Goal: Task Accomplishment & Management: Manage account settings

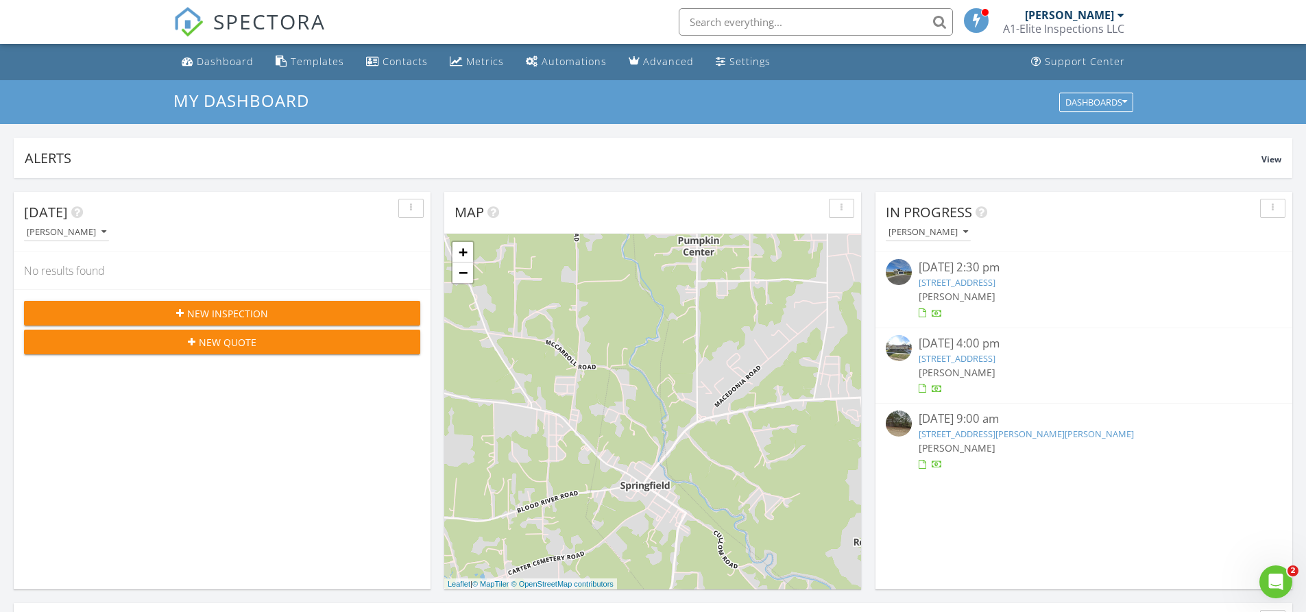
click at [996, 360] on link "[STREET_ADDRESS]" at bounding box center [957, 358] width 77 height 12
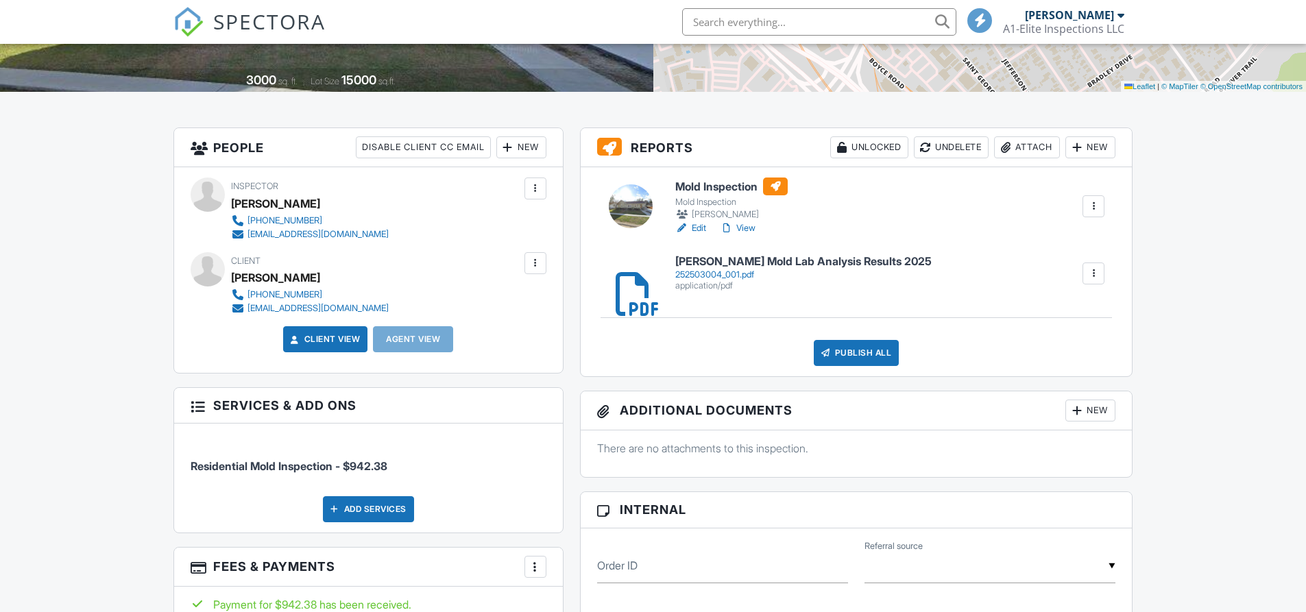
click at [754, 226] on link "View" at bounding box center [738, 228] width 36 height 14
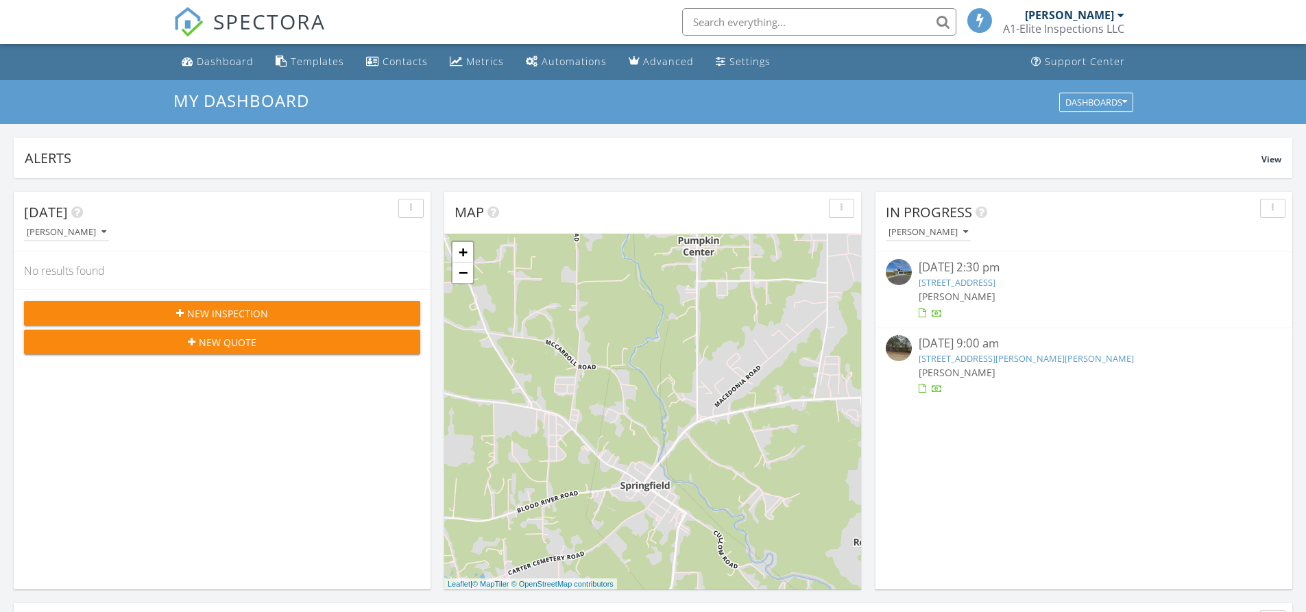
scroll to position [1269, 1328]
click at [996, 285] on link "[STREET_ADDRESS]" at bounding box center [957, 282] width 77 height 12
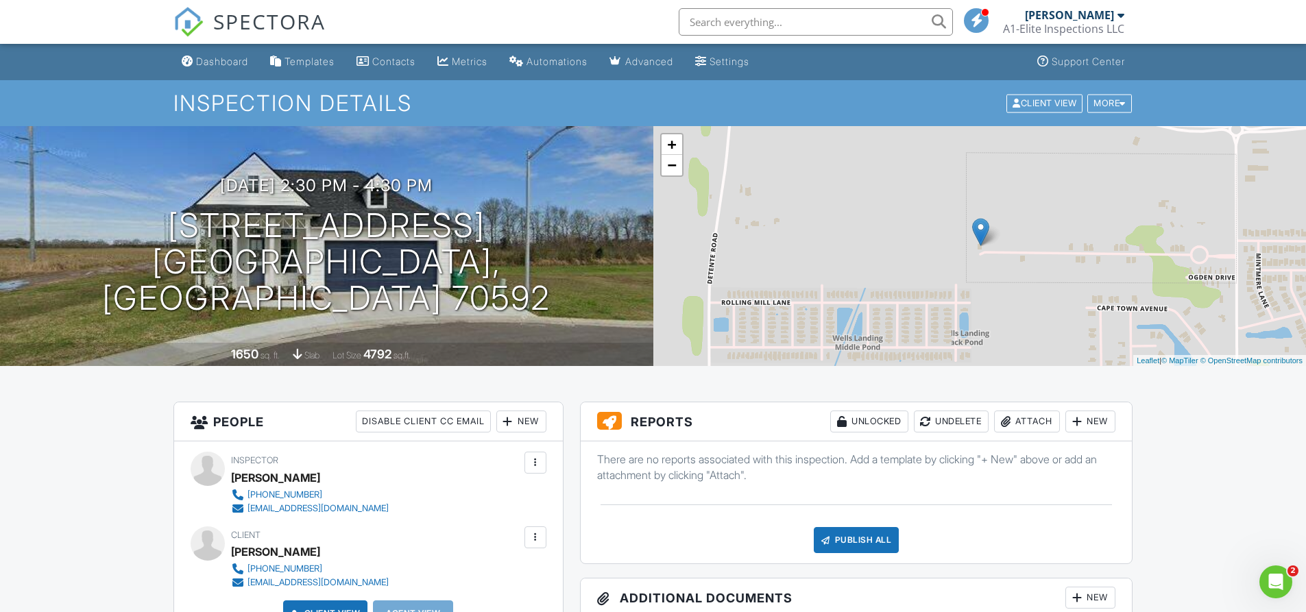
click at [1026, 420] on div "Attach" at bounding box center [1027, 422] width 66 height 22
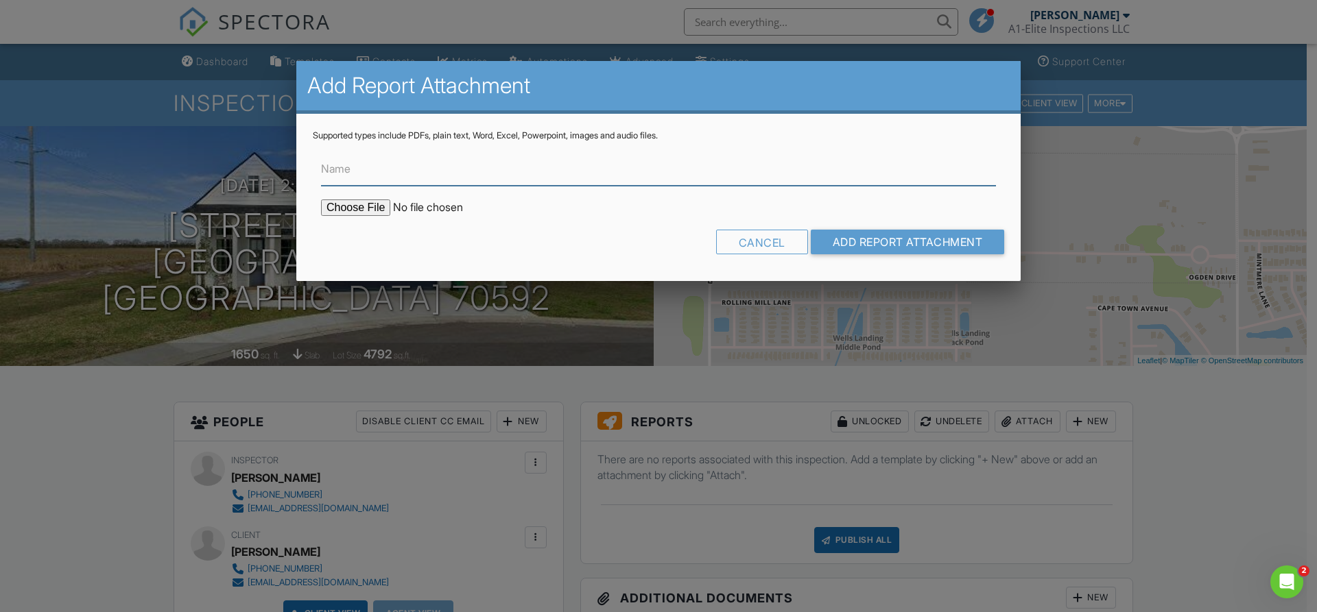
type input "C:\fakepath\Colton Brazier Full Mold Report 2025.pdf"
click at [395, 182] on input "Name" at bounding box center [658, 169] width 675 height 34
type input "[PERSON_NAME] Full Mold Report 2025"
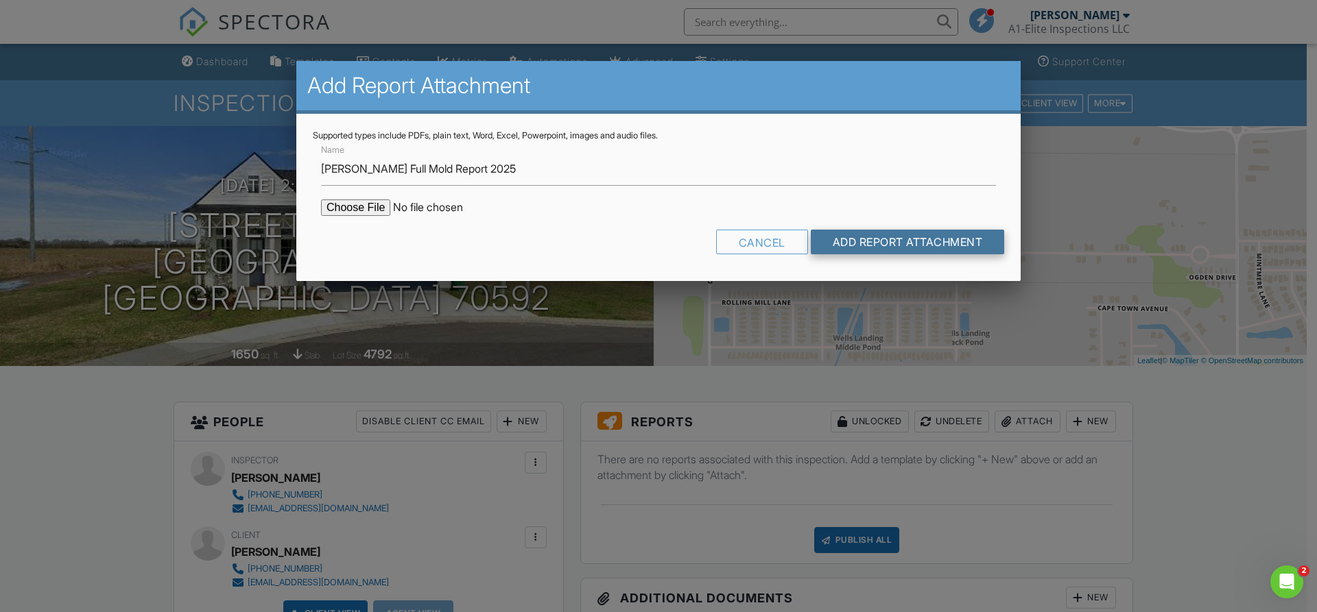
click at [900, 239] on input "Add Report Attachment" at bounding box center [908, 242] width 194 height 25
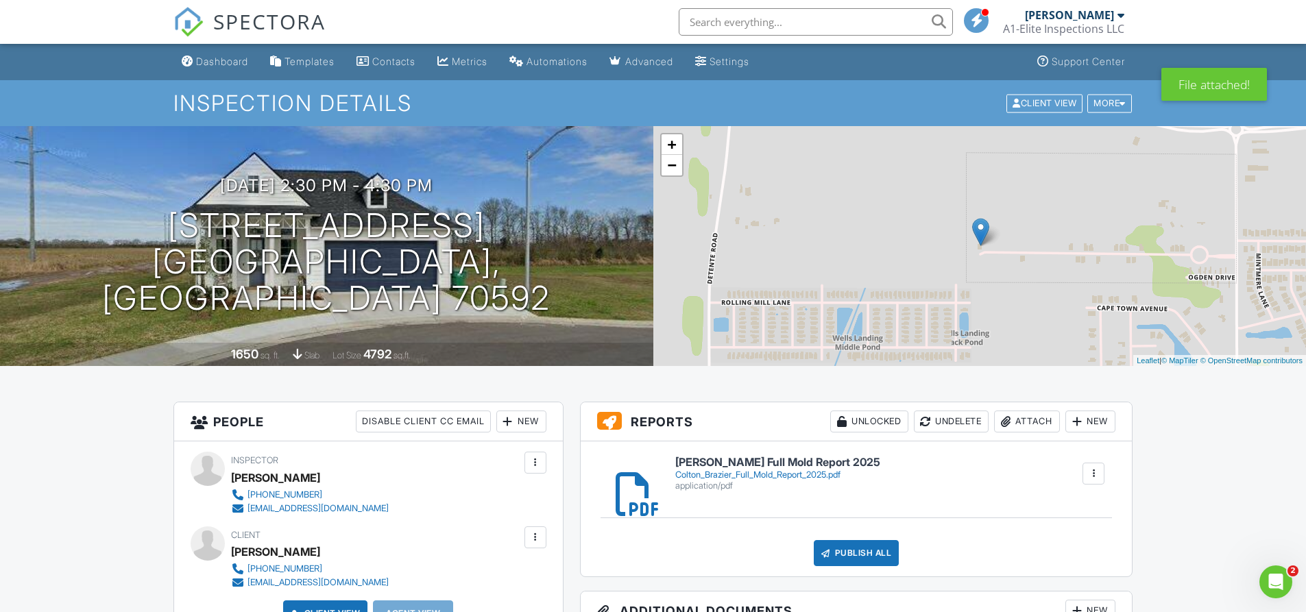
click at [1028, 419] on div "Attach" at bounding box center [1027, 422] width 66 height 22
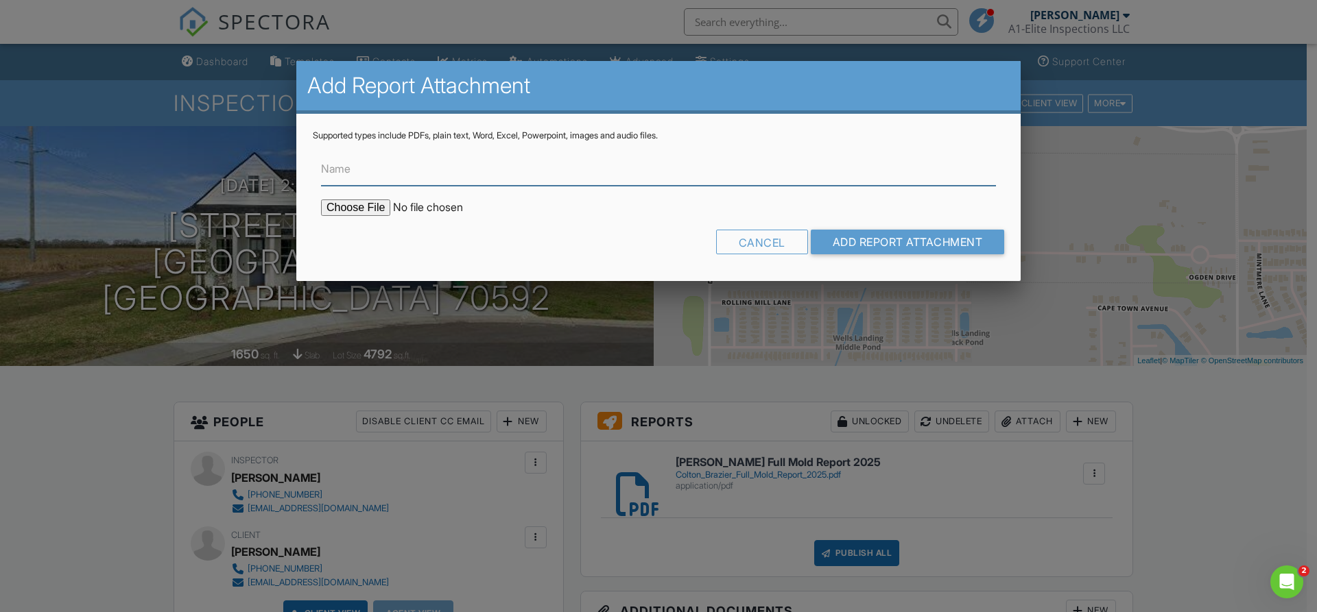
type input "C:\fakepath\252503003_004.pdf"
click at [394, 170] on input "Name" at bounding box center [658, 169] width 675 height 34
type input "Colton Brazier Mold Sampling Analysis 2025"
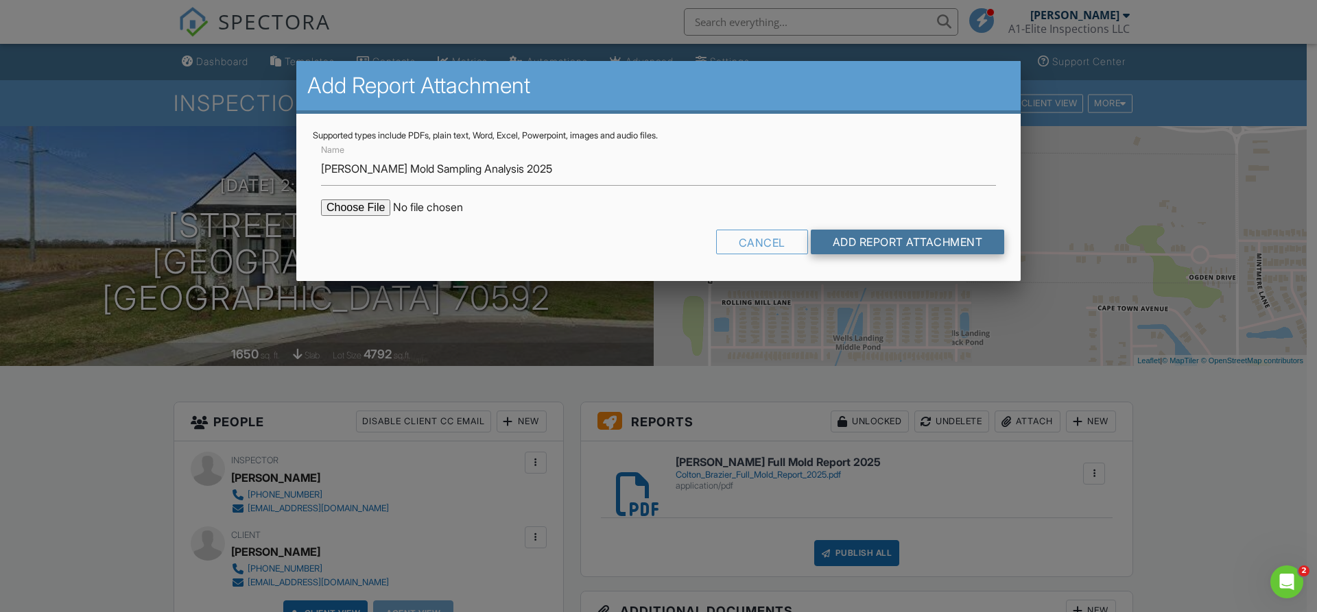
click at [973, 245] on input "Add Report Attachment" at bounding box center [908, 242] width 194 height 25
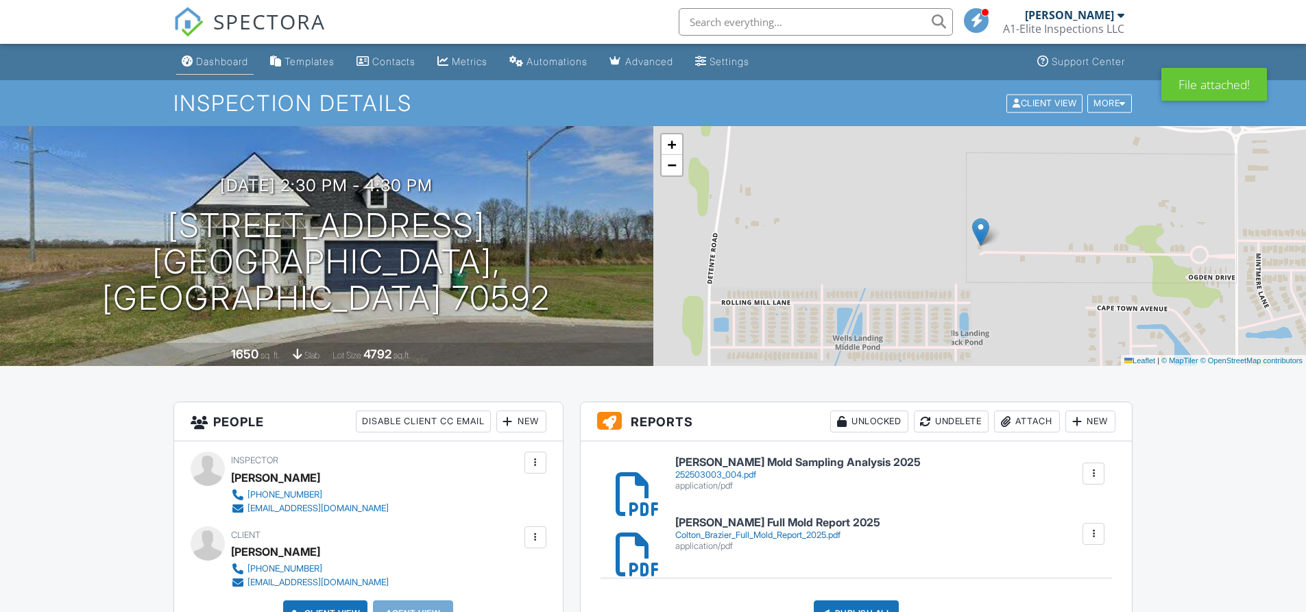
click at [228, 53] on link "Dashboard" at bounding box center [214, 61] width 77 height 25
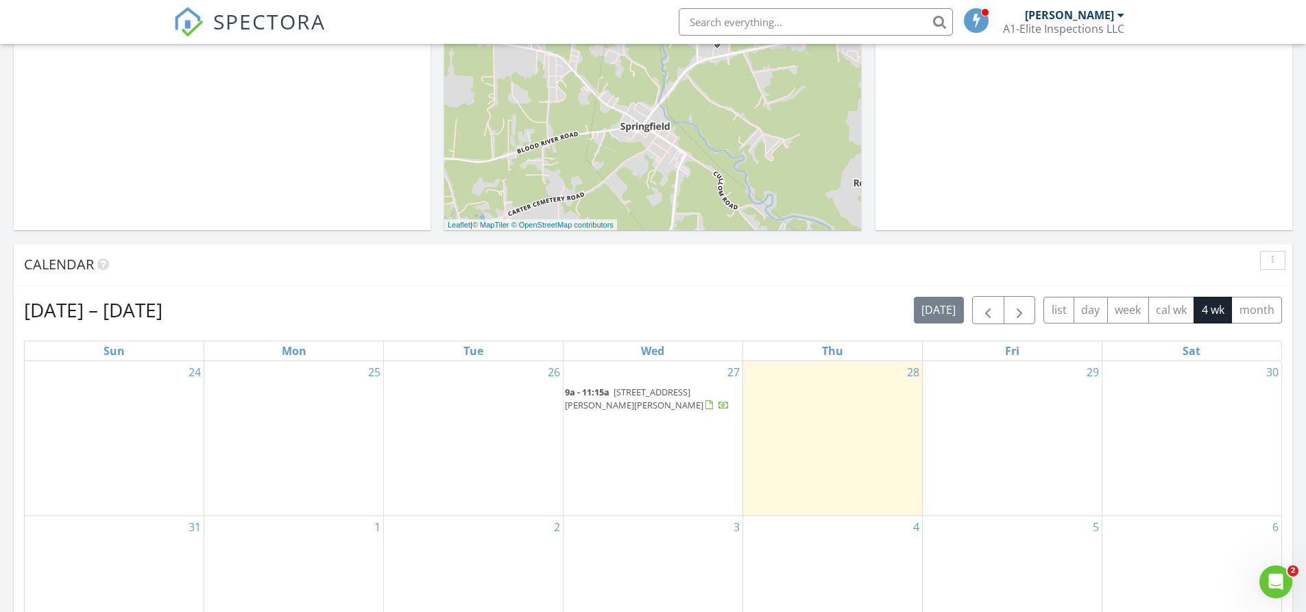
scroll to position [480, 0]
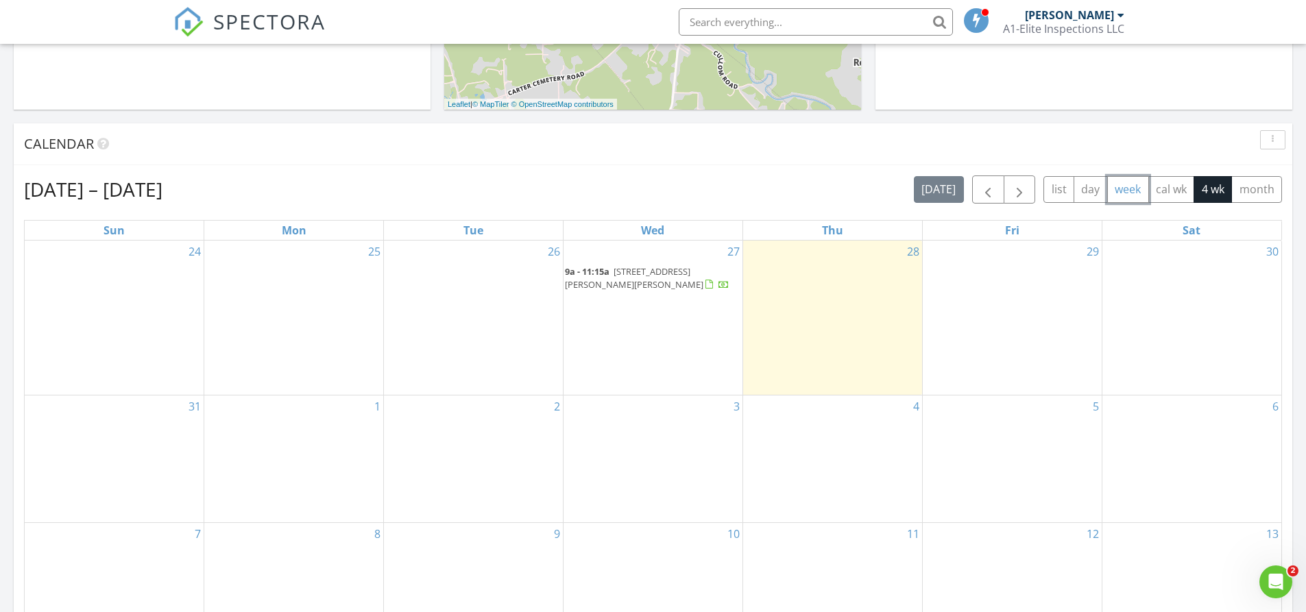
click at [1118, 193] on button "week" at bounding box center [1128, 189] width 42 height 27
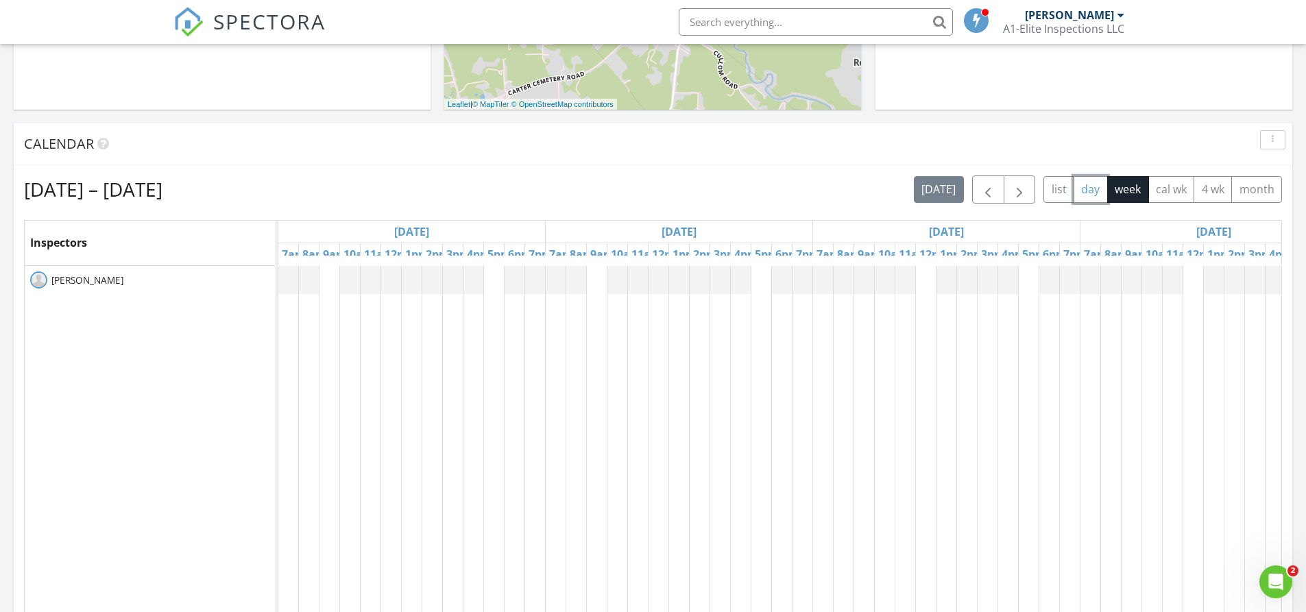
click at [1092, 192] on button "day" at bounding box center [1091, 189] width 34 height 27
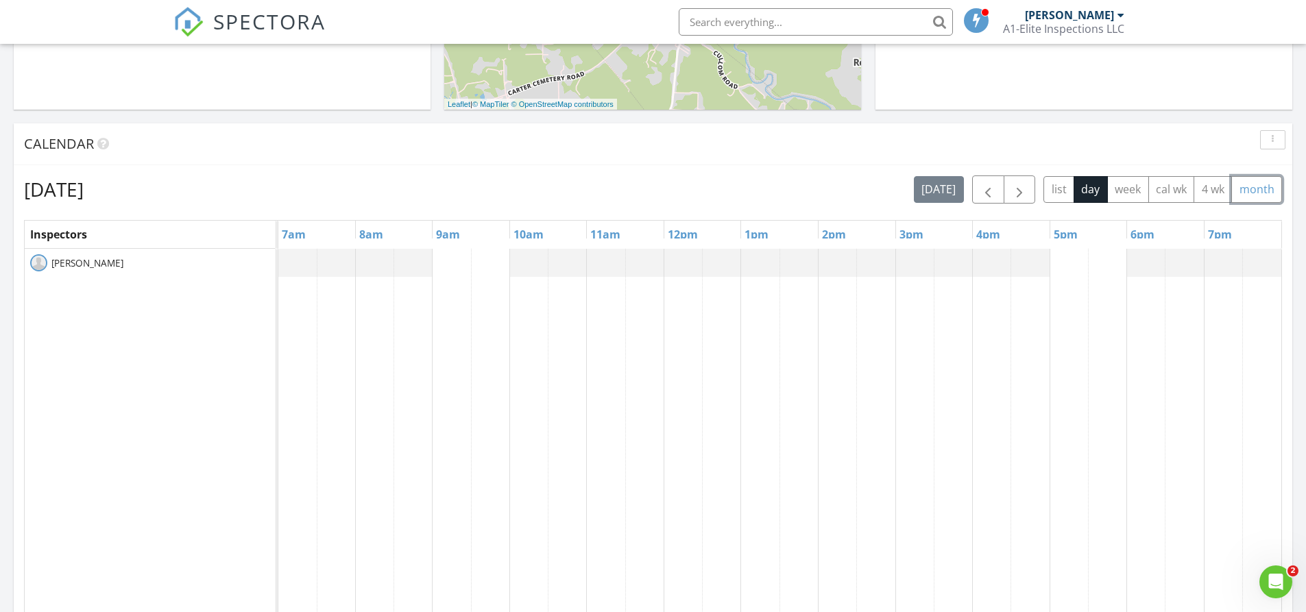
click at [1271, 195] on button "month" at bounding box center [1257, 189] width 51 height 27
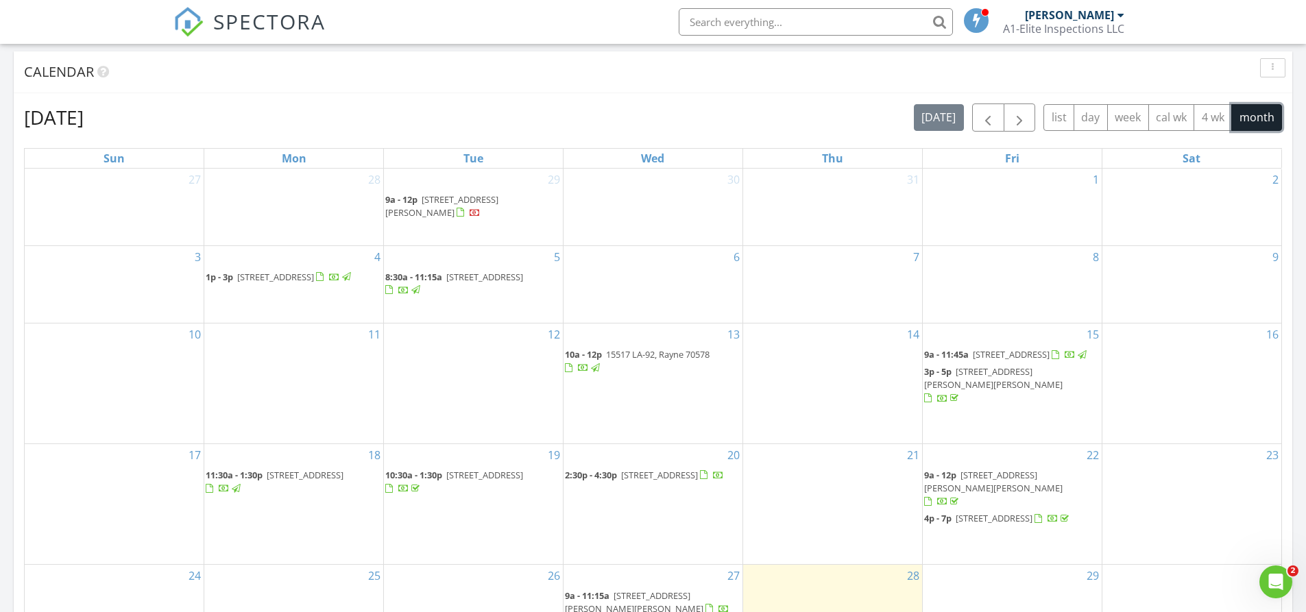
scroll to position [686, 0]
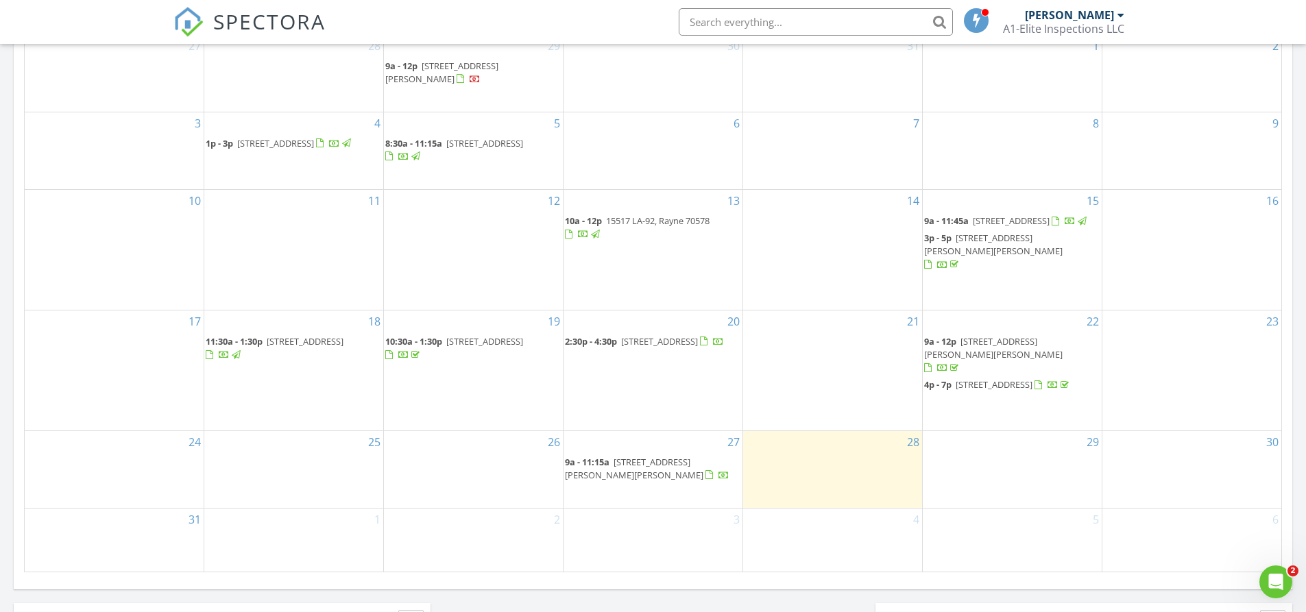
click at [1003, 379] on span "362 Dodge Ave, Jefferson 70121" at bounding box center [994, 385] width 77 height 12
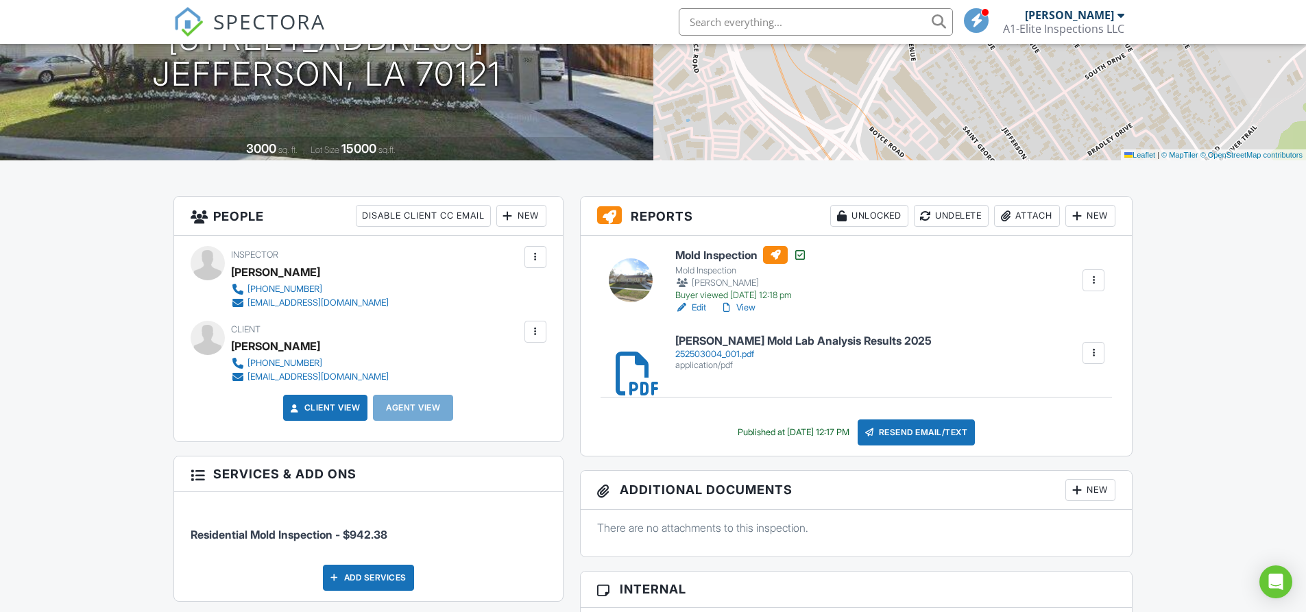
click at [723, 350] on div "252503004_001.pdf" at bounding box center [803, 354] width 256 height 11
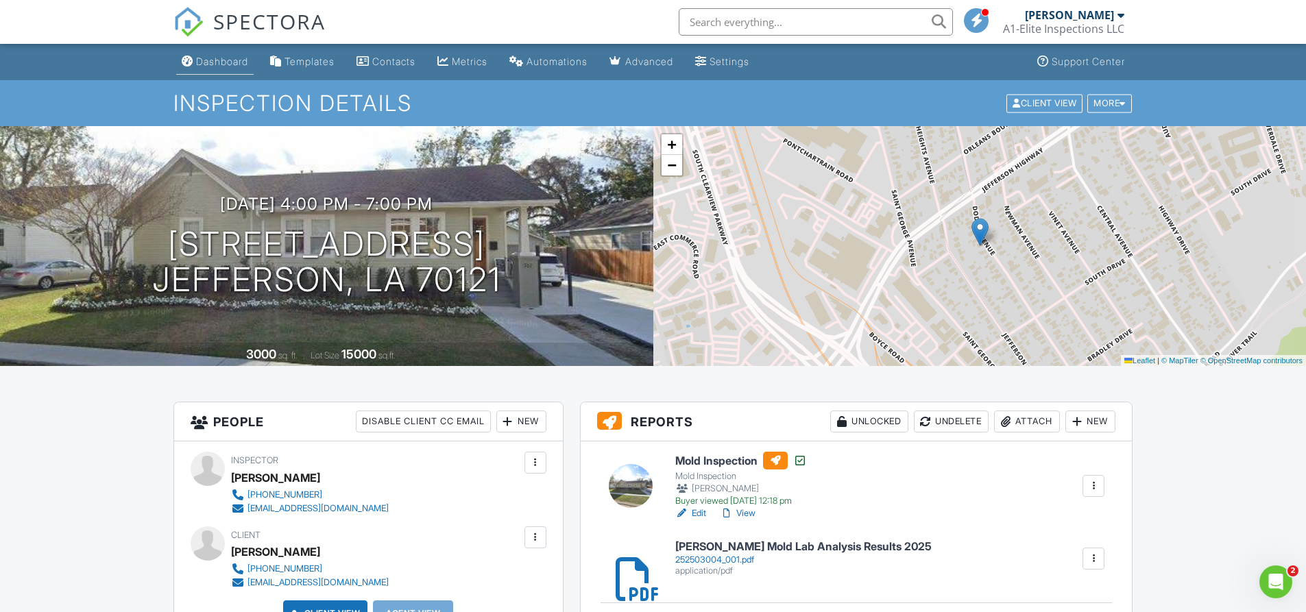
click at [241, 64] on div "Dashboard" at bounding box center [222, 62] width 52 height 12
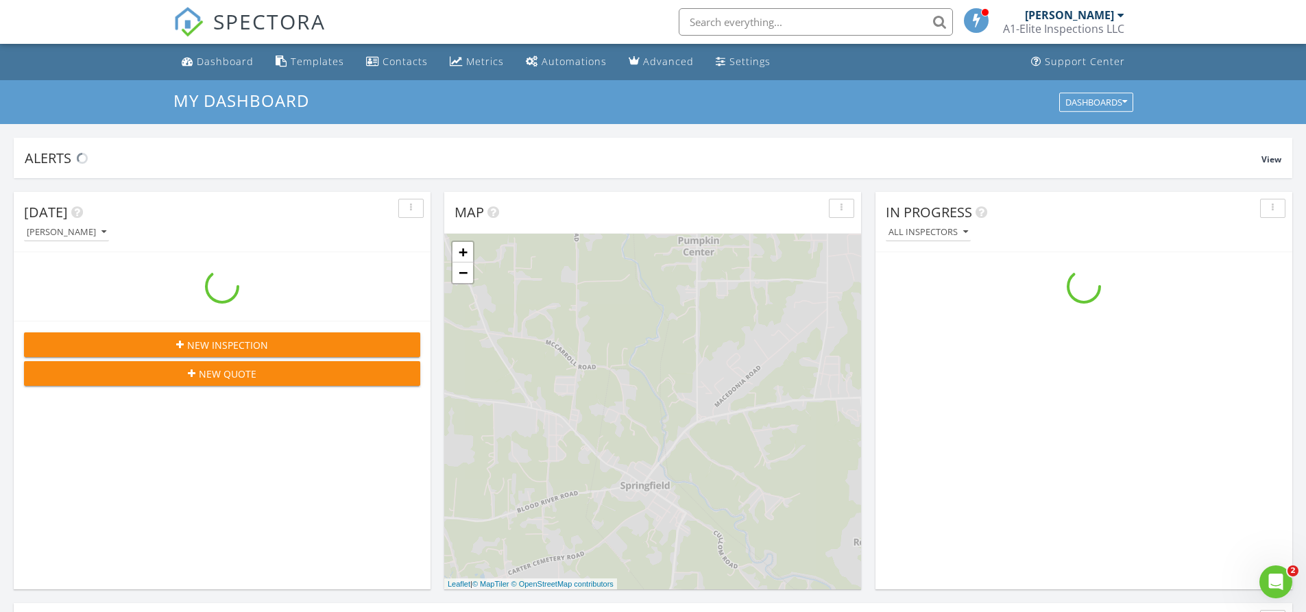
scroll to position [1269, 1328]
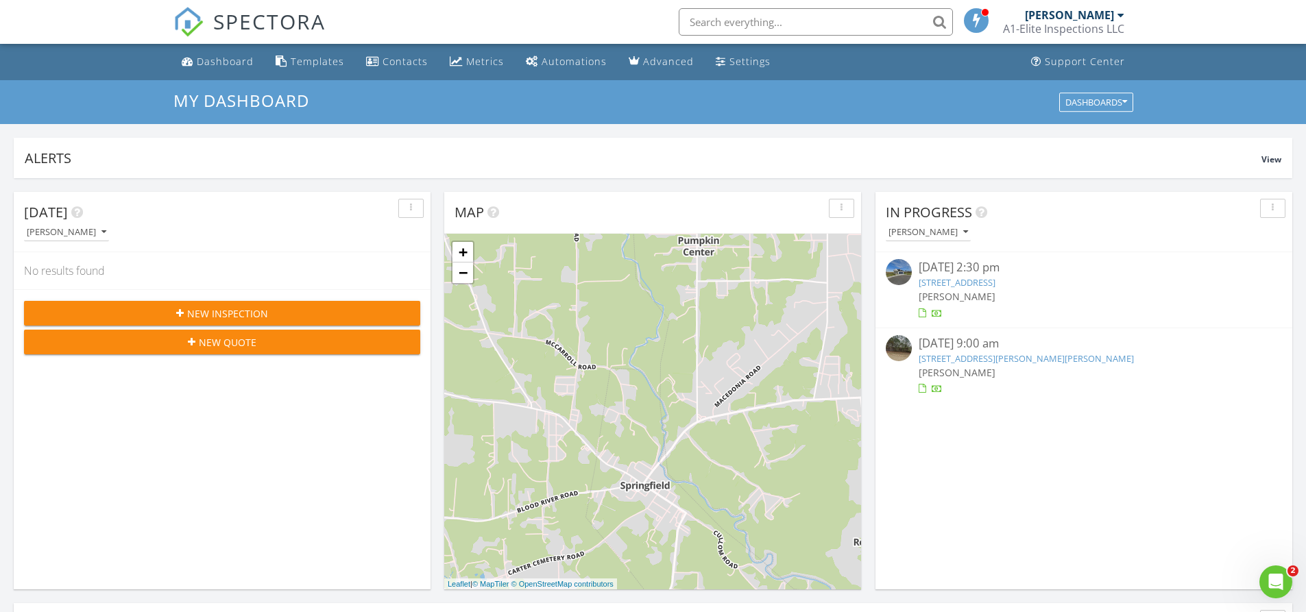
click at [996, 282] on link "266 Jagged Grove Ln, Youngsville, LA 70592" at bounding box center [957, 282] width 77 height 12
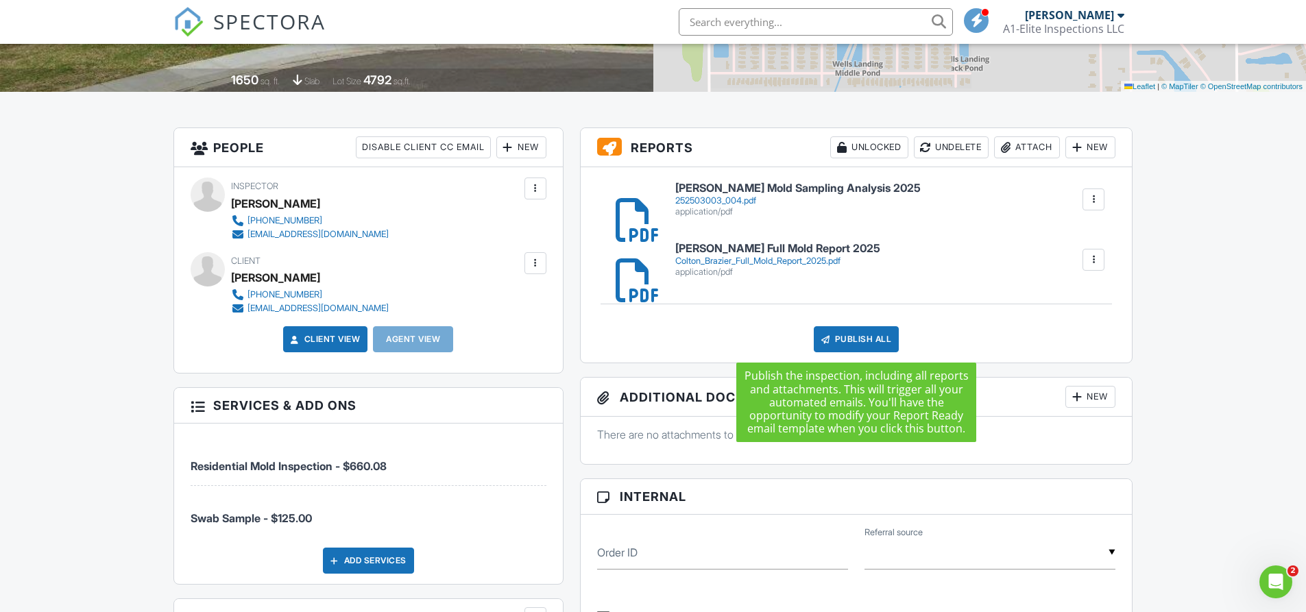
click at [864, 340] on div "Publish All" at bounding box center [857, 339] width 86 height 26
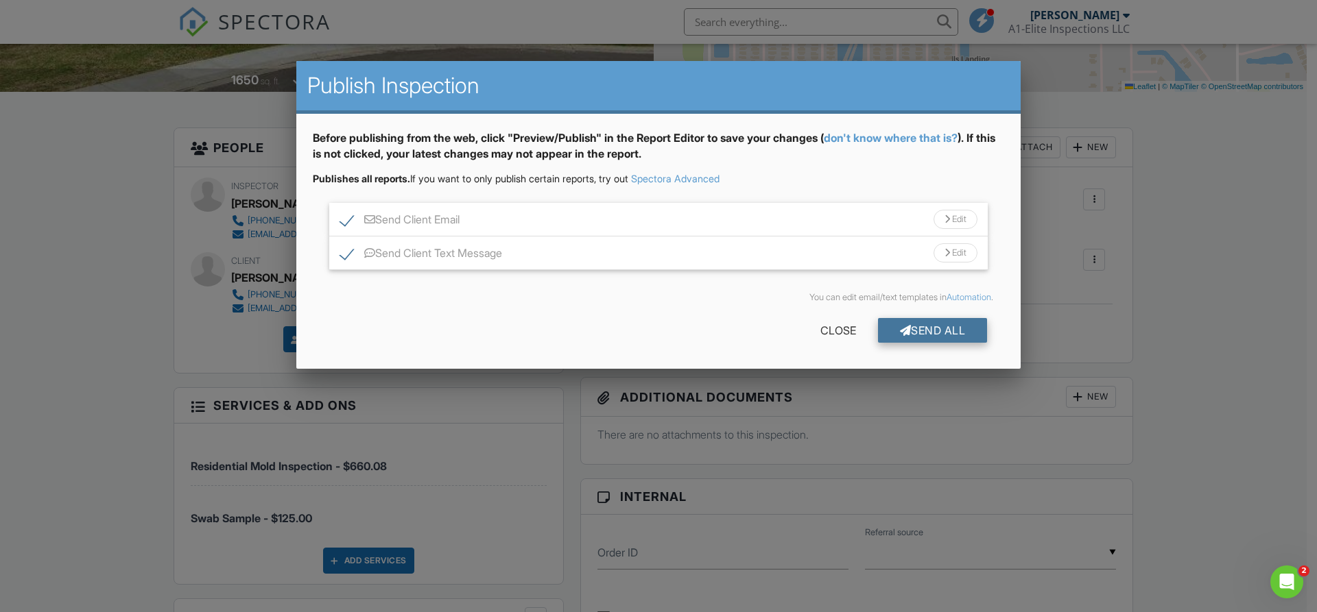
click at [941, 335] on div "Send All" at bounding box center [933, 330] width 110 height 25
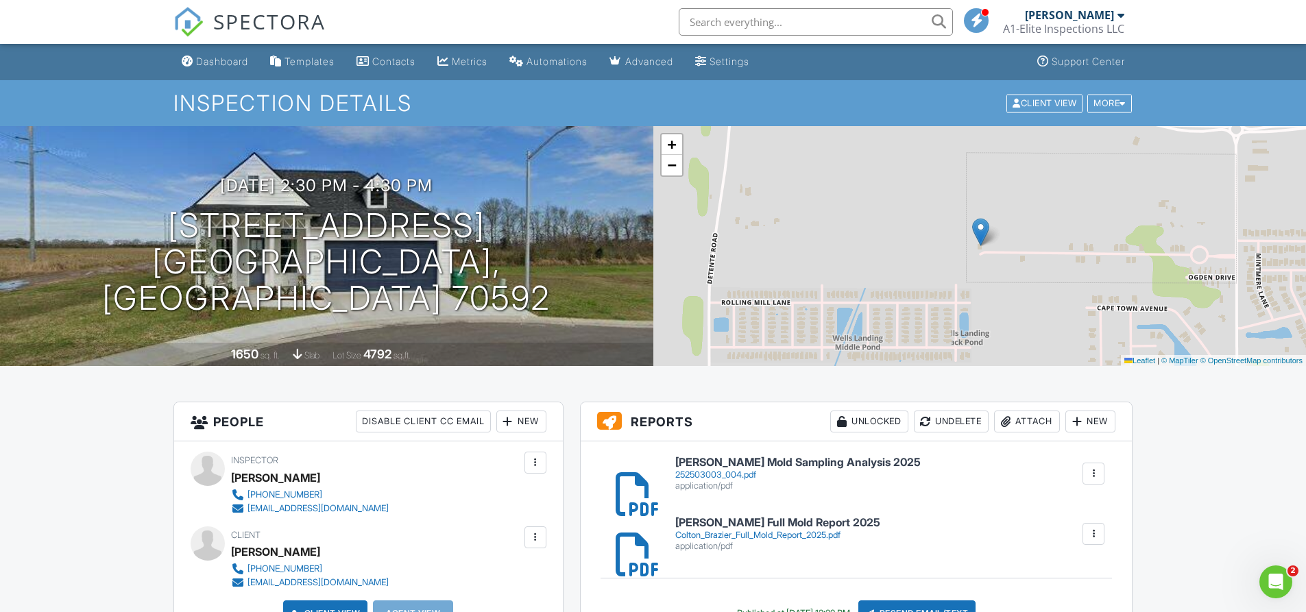
click at [1096, 24] on div "A1-Elite Inspections LLC" at bounding box center [1063, 29] width 121 height 14
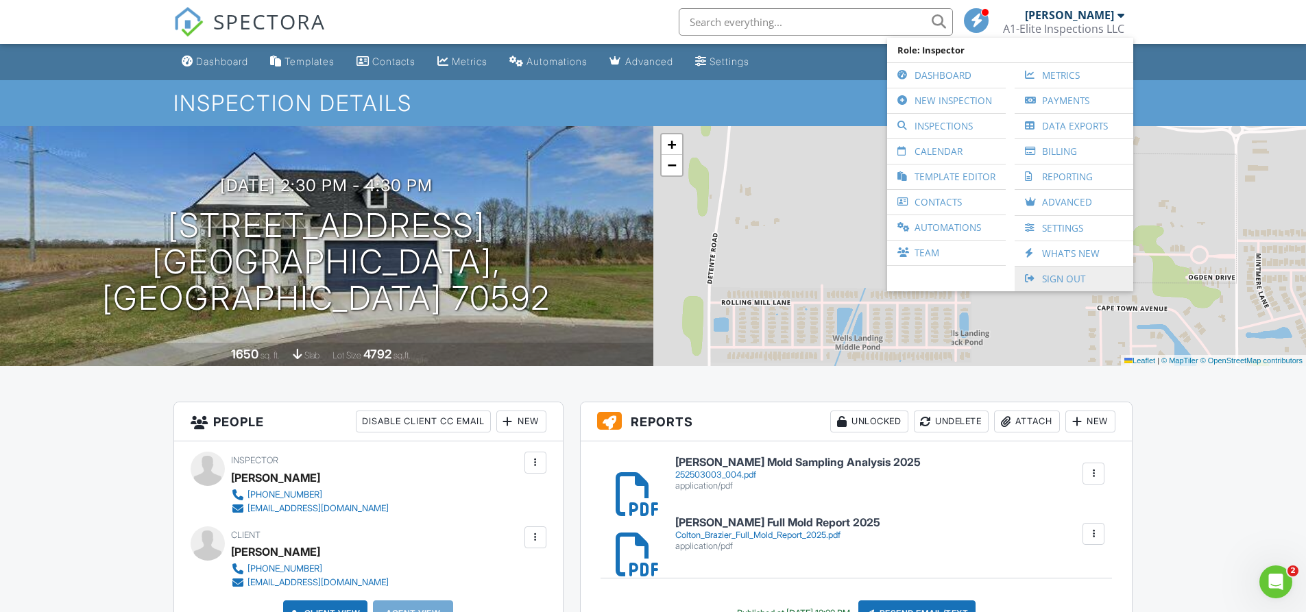
click at [1075, 283] on link "Sign Out" at bounding box center [1074, 279] width 105 height 25
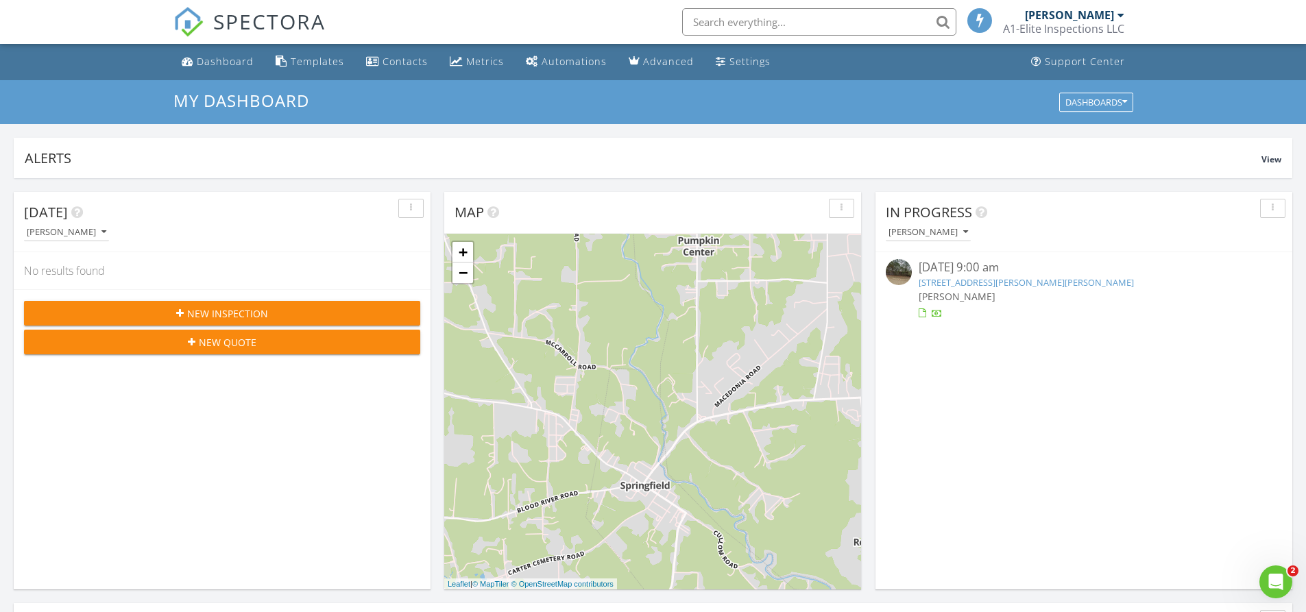
click at [1103, 16] on div "[PERSON_NAME]" at bounding box center [1069, 15] width 89 height 14
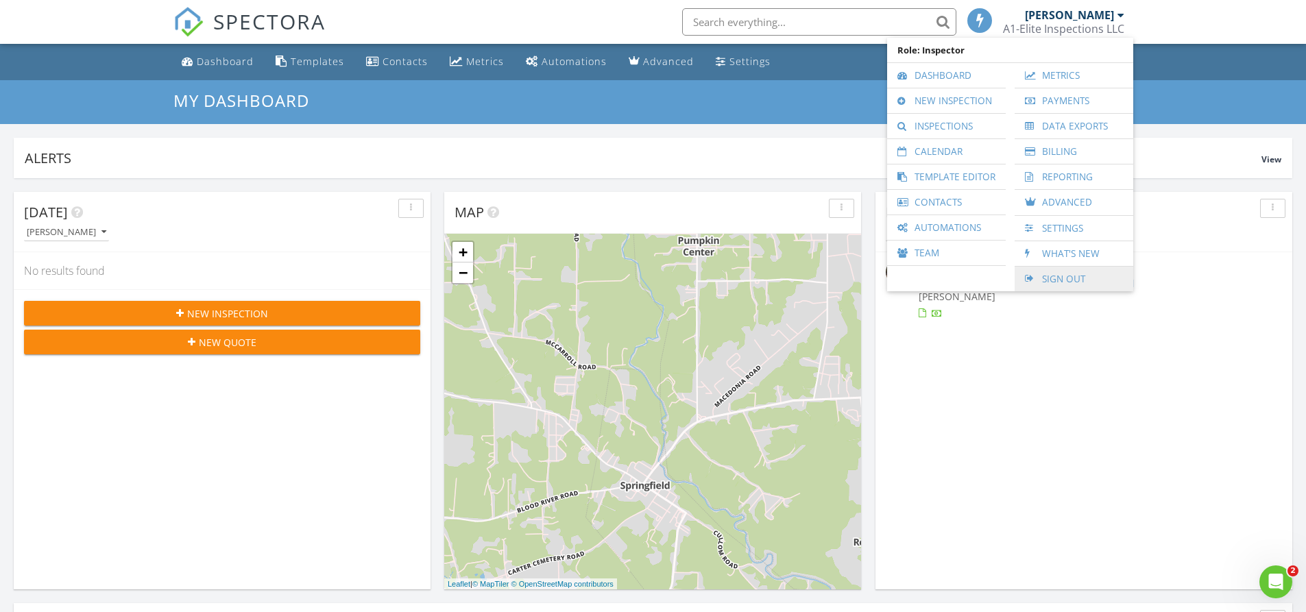
click at [1063, 269] on link "Sign Out" at bounding box center [1074, 279] width 105 height 25
